Goal: Find specific page/section: Find specific page/section

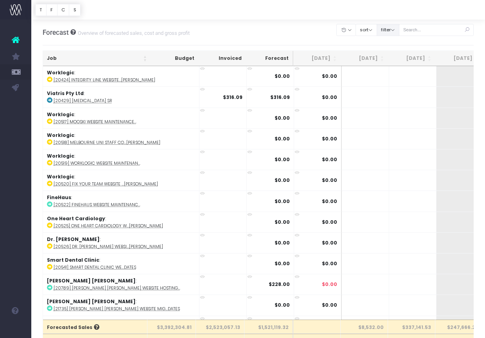
click at [399, 27] on button "filter" at bounding box center [388, 30] width 23 height 12
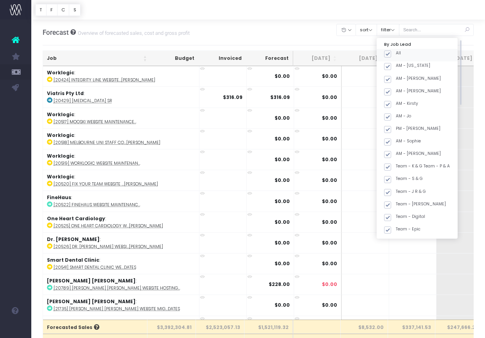
click at [391, 56] on span at bounding box center [387, 54] width 7 height 7
click at [396, 55] on input "All" at bounding box center [398, 52] width 5 height 5
checkbox input "false"
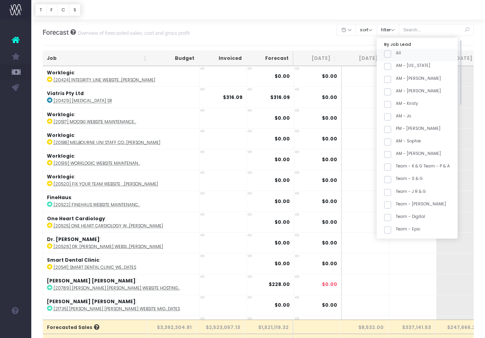
checkbox input "false"
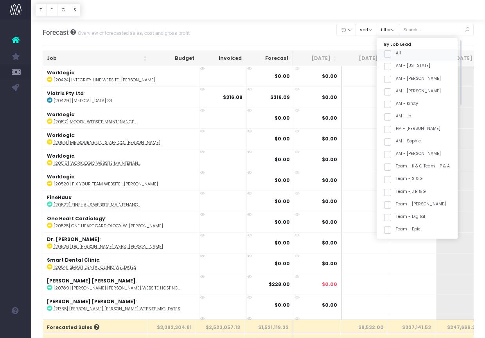
checkbox input "false"
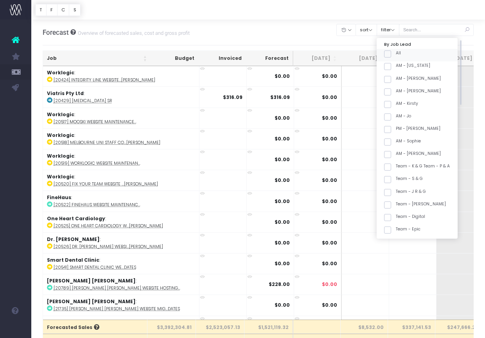
checkbox input "false"
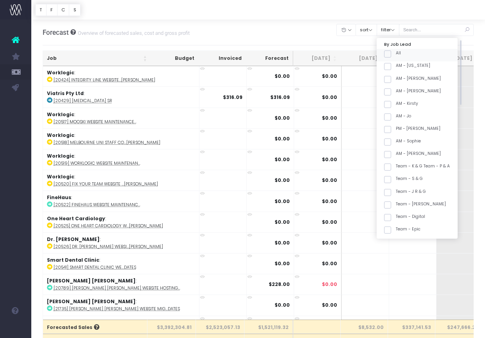
checkbox input "false"
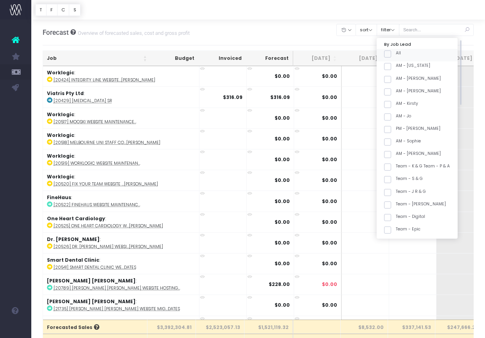
checkbox input "false"
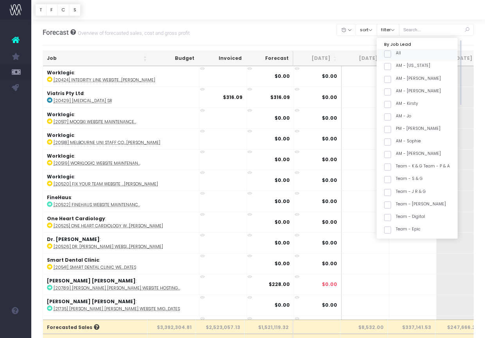
checkbox input "false"
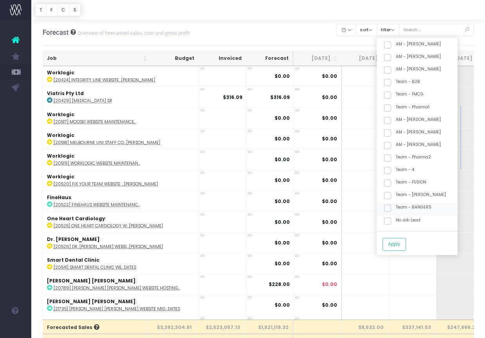
click at [391, 208] on span at bounding box center [387, 208] width 7 height 7
click at [398, 208] on input "Team - BANGERS" at bounding box center [398, 206] width 5 height 5
checkbox input "true"
click at [405, 244] on button "Apply" at bounding box center [394, 244] width 23 height 13
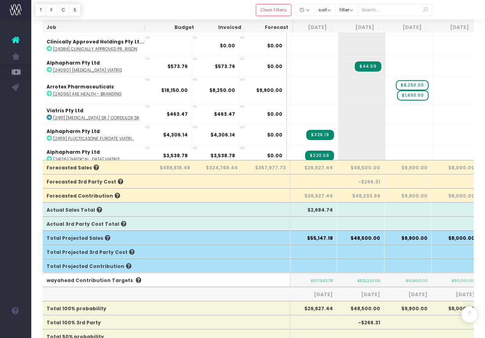
scroll to position [0, 0]
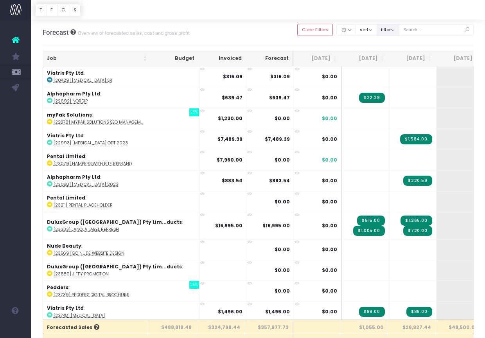
click at [398, 32] on button "filter" at bounding box center [388, 30] width 23 height 12
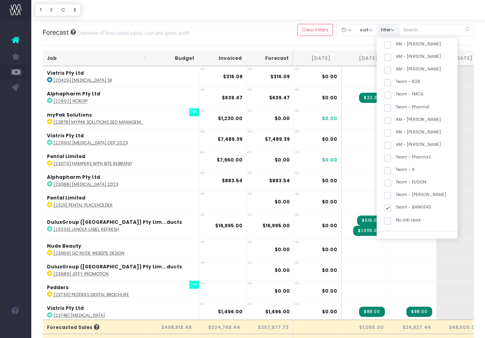
click at [398, 32] on button "filter" at bounding box center [388, 30] width 23 height 12
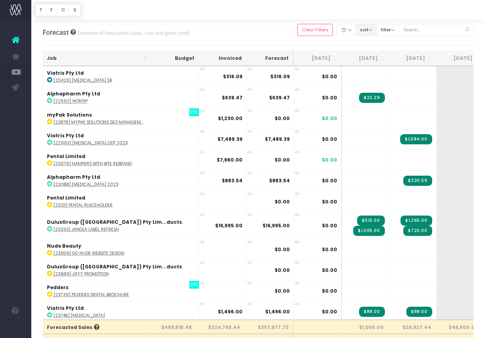
click at [377, 32] on button "sort" at bounding box center [367, 30] width 22 height 12
click at [396, 29] on button "filter" at bounding box center [388, 30] width 23 height 12
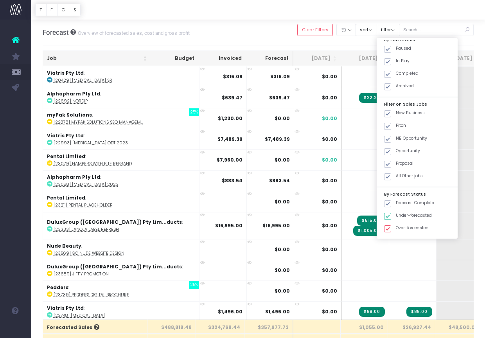
click at [400, 15] on div at bounding box center [258, 10] width 454 height 20
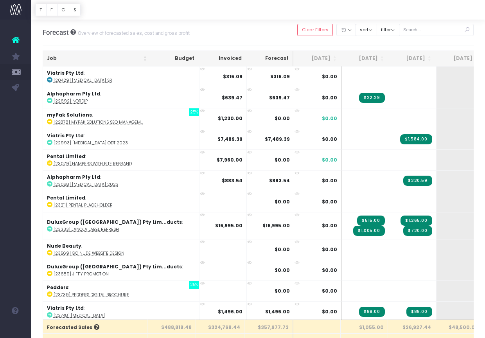
click at [400, 36] on div "filter By Job Lead All AM - [US_STATE] AM - [PERSON_NAME] AM - [PERSON_NAME] AM…" at bounding box center [388, 30] width 23 height 16
drag, startPoint x: 406, startPoint y: 30, endPoint x: 423, endPoint y: 110, distance: 81.2
click at [400, 30] on button "filter" at bounding box center [388, 30] width 23 height 12
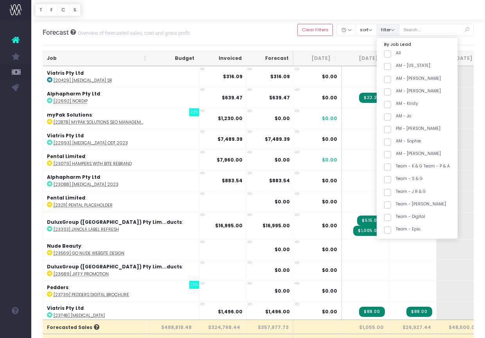
click at [392, 28] on button "filter" at bounding box center [388, 30] width 23 height 12
